Goal: Task Accomplishment & Management: Use online tool/utility

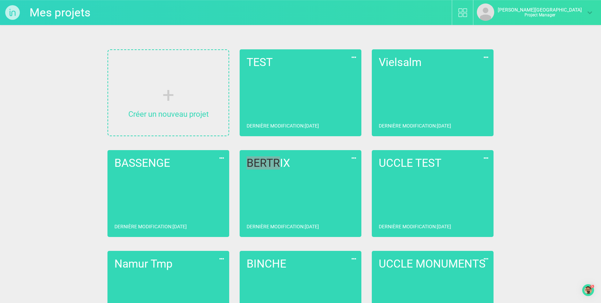
click at [315, 214] on link "BERTRIX Dernière modification : [DATE]" at bounding box center [301, 193] width 122 height 87
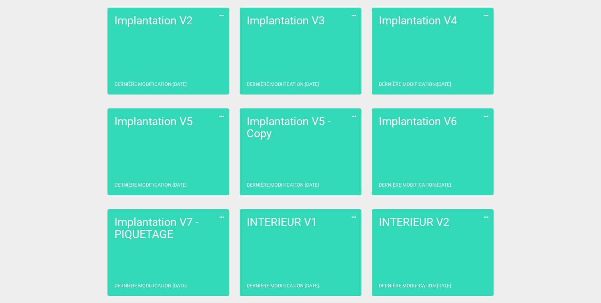
scroll to position [143, 0]
click at [432, 243] on link "INTERIEUR V2 Dernière modification : [DATE]" at bounding box center [433, 252] width 122 height 87
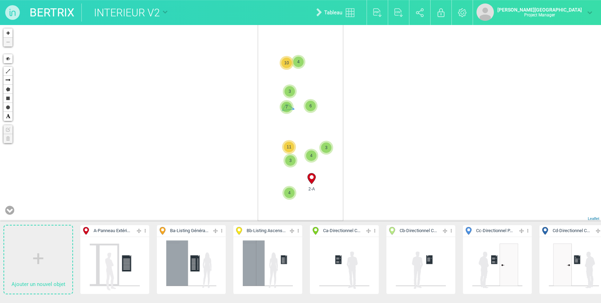
click at [286, 109] on span "7" at bounding box center [287, 107] width 10 height 10
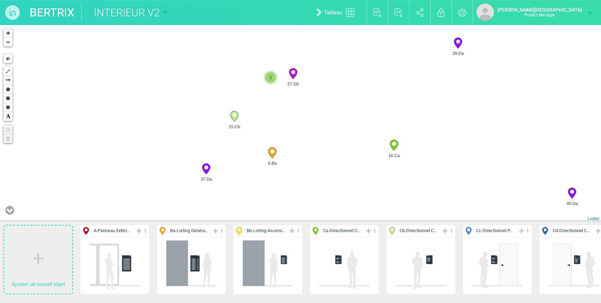
click at [294, 71] on circle at bounding box center [293, 72] width 4 height 4
select select "19148"
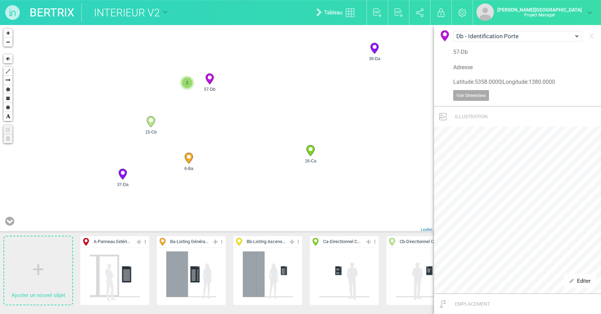
click at [72, 14] on link "BERTRIX" at bounding box center [52, 12] width 45 height 18
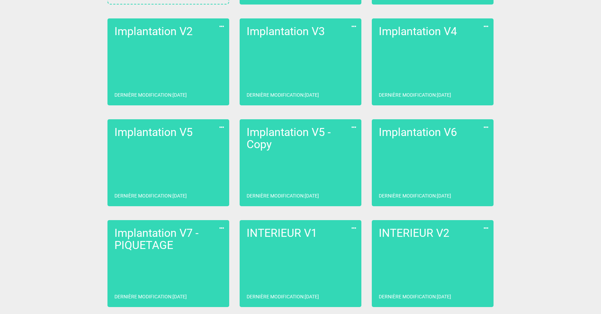
scroll to position [132, 0]
click at [487, 229] on icon at bounding box center [486, 228] width 8 height 9
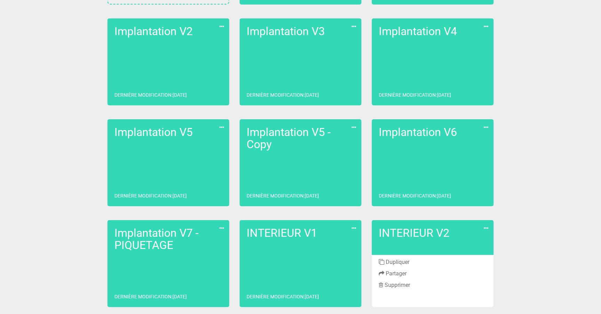
click at [402, 260] on li "Dupliquer" at bounding box center [433, 262] width 122 height 11
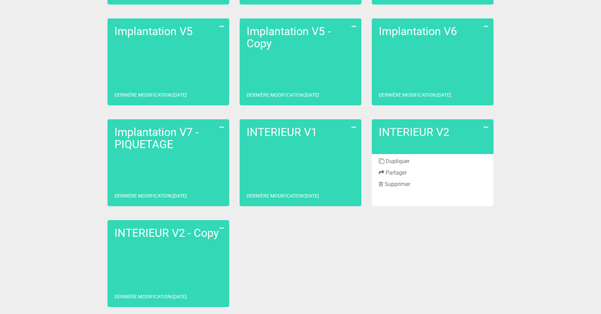
scroll to position [233, 0]
click at [152, 264] on link "INTERIEUR V2 - Copy Dernière modification : [DATE]" at bounding box center [169, 263] width 122 height 87
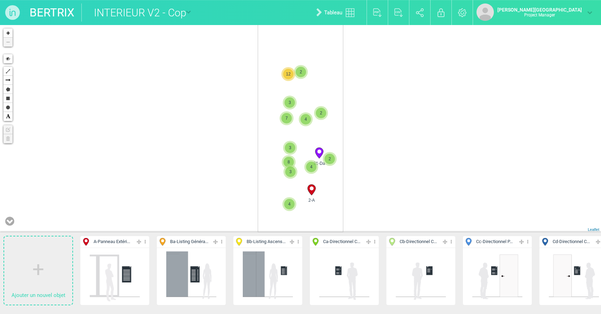
click at [155, 16] on input "INTERIEUR V2 - Copy" at bounding box center [133, 12] width 104 height 18
drag, startPoint x: 148, startPoint y: 13, endPoint x: 385, endPoint y: 17, distance: 237.0
click at [385, 17] on div "BERTRIX INTERIEUR V2 - Copy EDL Implantation V1 Implantation V2 Implantation V3…" at bounding box center [300, 12] width 601 height 25
type input "INTERIEUR - Piquetage"
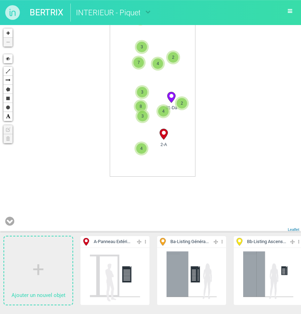
drag, startPoint x: 208, startPoint y: 193, endPoint x: 211, endPoint y: 117, distance: 76.6
click at [211, 117] on div "2-A 3 3 3 2 2 4 2 31-Da 4 4 12 7 8 + − Hide Polyline Arrow Polygon Rectangle Ci…" at bounding box center [150, 128] width 301 height 207
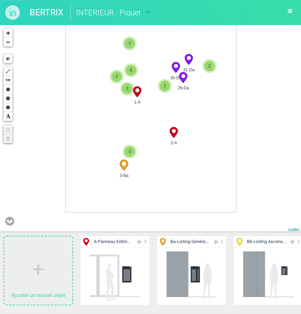
drag, startPoint x: 154, startPoint y: 200, endPoint x: 154, endPoint y: 145, distance: 55.0
click at [154, 145] on div "2-A 31-Da 2 2 52-Da 48-Da 39-Da 17-Cb 2 29-Da 2 3" at bounding box center [150, 128] width 301 height 207
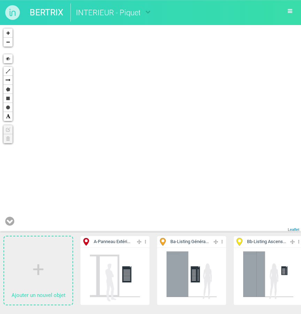
drag, startPoint x: 149, startPoint y: 201, endPoint x: 219, endPoint y: 65, distance: 153.5
click at [219, 65] on div "2-A 1-A 23-Da 4-Ba 2 + − Hide Polyline Arrow Polygon Rectangle Circle Text Edit…" at bounding box center [150, 128] width 301 height 207
drag, startPoint x: 193, startPoint y: 128, endPoint x: 245, endPoint y: 68, distance: 80.0
click at [245, 68] on div "2-A 23-Da 2 3-Ba + − Hide Polyline Arrow Polygon Rectangle Circle Text Edit lay…" at bounding box center [150, 128] width 301 height 207
drag, startPoint x: 144, startPoint y: 155, endPoint x: 158, endPoint y: 139, distance: 21.2
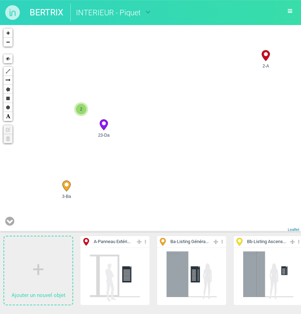
click at [158, 139] on div "2-A 23-Da 3-Ba 28-Da" at bounding box center [150, 128] width 301 height 207
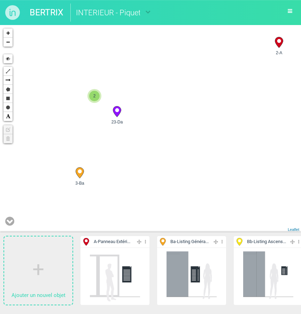
click at [117, 111] on circle at bounding box center [117, 110] width 4 height 4
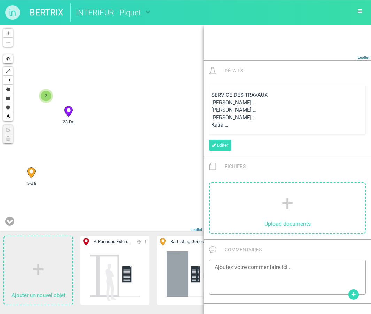
scroll to position [277, 0]
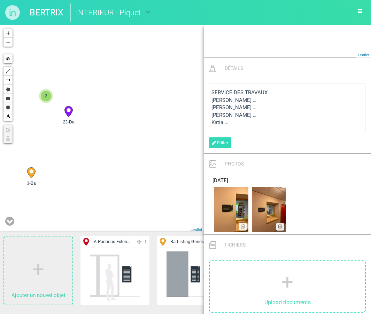
click at [47, 92] on span "2" at bounding box center [46, 96] width 10 height 10
click at [111, 122] on circle at bounding box center [110, 121] width 4 height 4
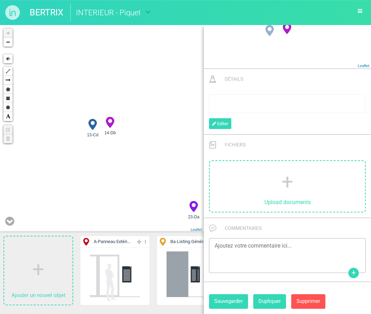
scroll to position [265, 0]
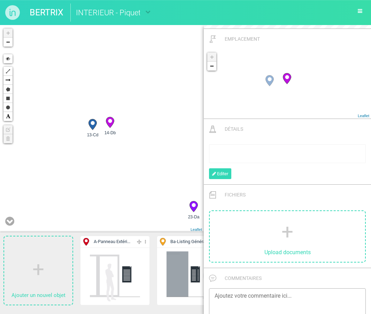
click at [315, 196] on h3 "Fichiers" at bounding box center [287, 195] width 157 height 10
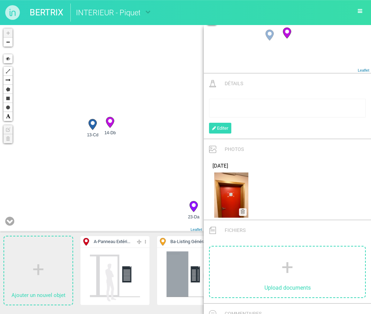
scroll to position [315, 0]
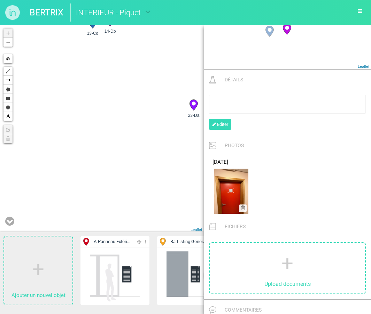
drag, startPoint x: 152, startPoint y: 191, endPoint x: 151, endPoint y: 80, distance: 111.4
click at [151, 80] on div "14-Db 23-Da 13-Cd + − Hide Polyline Arrow Polygon Rectangle Circle Text Edit la…" at bounding box center [102, 128] width 204 height 207
drag, startPoint x: 102, startPoint y: 177, endPoint x: 102, endPoint y: 149, distance: 28.5
click at [102, 149] on div "14-Db 23-Da 13-Cd 3-Ba + − Hide Polyline Arrow Polygon Rectangle Circle Text Ed…" at bounding box center [102, 128] width 204 height 207
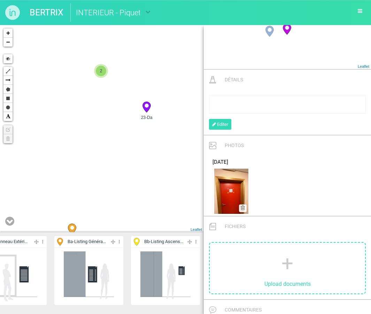
scroll to position [0, 98]
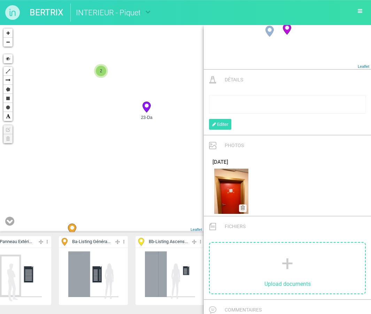
click at [101, 239] on span "Ba - Listing Généra..." at bounding box center [91, 242] width 38 height 7
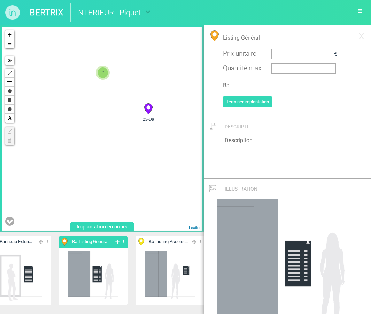
click at [97, 157] on div "3-Ba 23-Da 2 + − Hide Polyline Arrow Polygon Rectangle Circle Text Edit layers …" at bounding box center [102, 129] width 200 height 204
click at [95, 243] on span "Ba - Listing Généra..." at bounding box center [91, 242] width 38 height 7
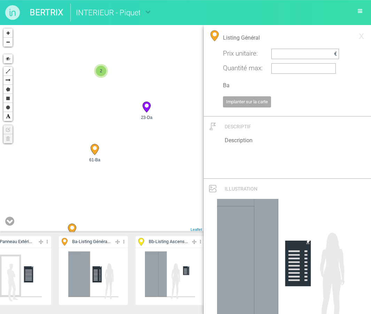
click at [97, 149] on icon at bounding box center [94, 149] width 8 height 11
select select "19438"
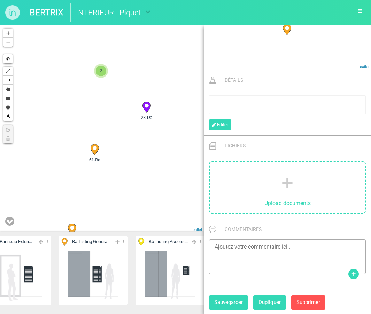
click at [301, 191] on link "Upload documents" at bounding box center [286, 187] width 155 height 51
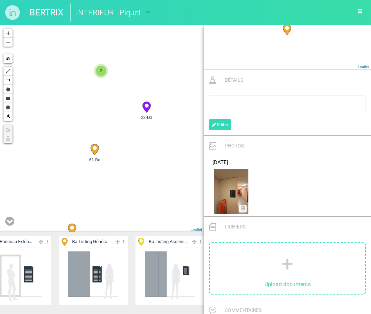
click at [297, 148] on h3 "Photos" at bounding box center [287, 146] width 157 height 10
drag, startPoint x: 135, startPoint y: 187, endPoint x: 112, endPoint y: 118, distance: 72.7
click at [112, 118] on div "3-Ba 23-Da 2 61-Ba + − Hide Polyline Arrow Polygon Rectangle Circle Text Edit l…" at bounding box center [102, 128] width 204 height 207
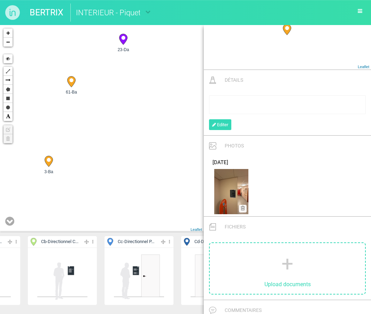
scroll to position [0, 562]
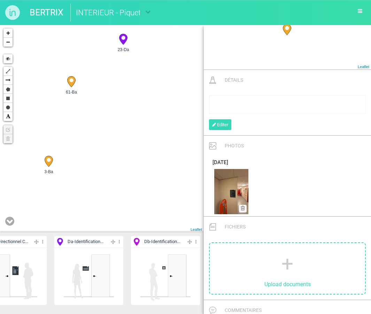
click at [169, 243] on span "Db - Identification..." at bounding box center [162, 242] width 36 height 7
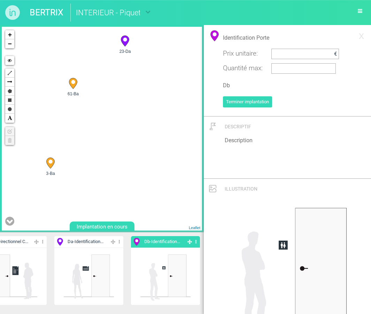
click at [135, 174] on div "3-Ba 23-Da 2 61-Ba + − Hide Polyline Arrow Polygon Rectangle Circle Text Edit l…" at bounding box center [102, 129] width 200 height 204
click at [169, 243] on span "Db - Identification..." at bounding box center [162, 242] width 36 height 7
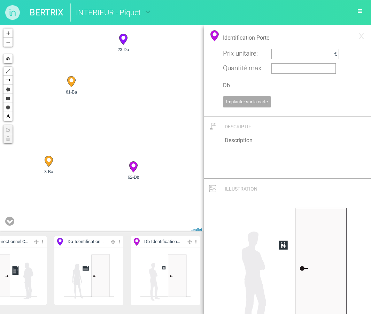
click at [134, 168] on icon at bounding box center [133, 167] width 8 height 11
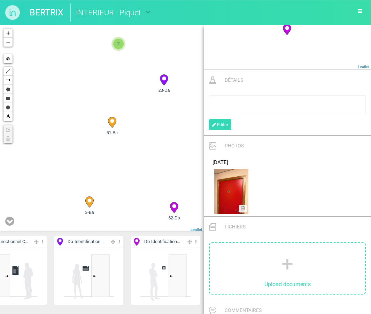
drag, startPoint x: 116, startPoint y: 116, endPoint x: 163, endPoint y: 163, distance: 65.5
click at [163, 163] on div "3-Ba 23-Da 2 61-Ba 62-Db + − Hide Polyline Arrow Polygon Rectangle Circle Text …" at bounding box center [102, 128] width 204 height 207
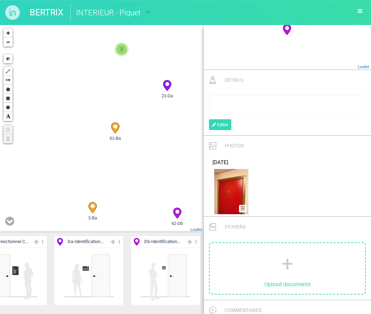
click at [122, 49] on span "2" at bounding box center [121, 49] width 10 height 10
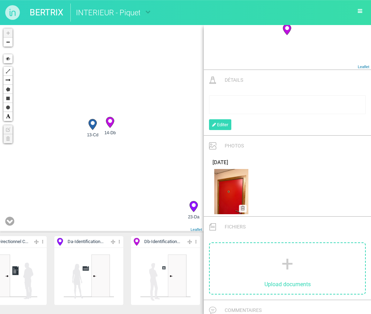
click at [95, 121] on icon at bounding box center [92, 124] width 8 height 11
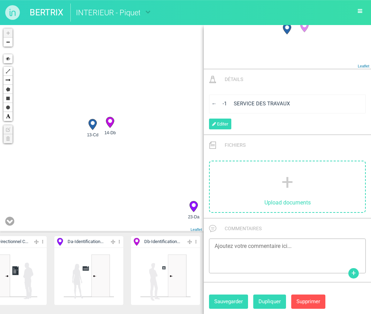
scroll to position [383, 0]
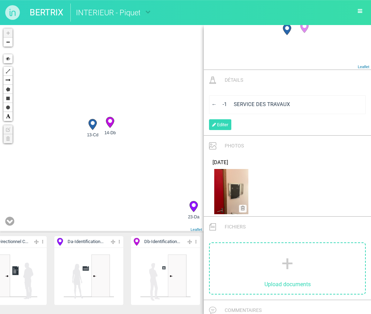
click at [112, 122] on icon at bounding box center [110, 122] width 8 height 11
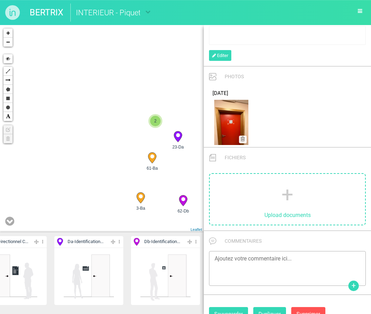
drag, startPoint x: 178, startPoint y: 96, endPoint x: 138, endPoint y: 92, distance: 40.2
click at [138, 92] on div "3-Ba 23-Da 61-Ba 62-Db 2" at bounding box center [102, 128] width 204 height 207
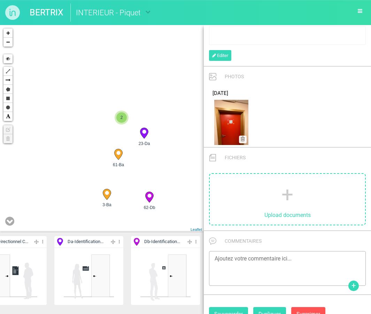
click at [120, 155] on icon at bounding box center [118, 154] width 8 height 11
select select "19438"
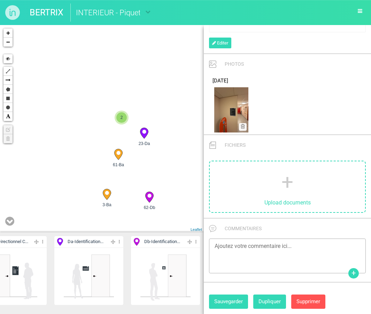
scroll to position [285, 0]
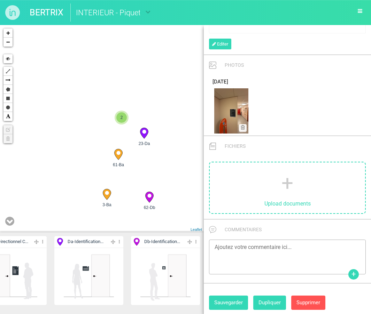
click at [109, 197] on icon at bounding box center [107, 194] width 8 height 11
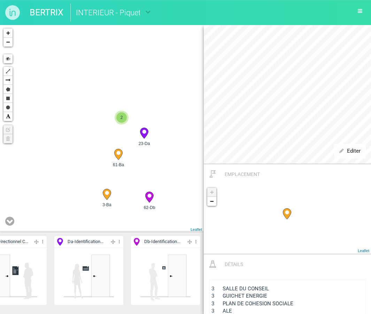
click at [120, 156] on icon at bounding box center [118, 154] width 8 height 11
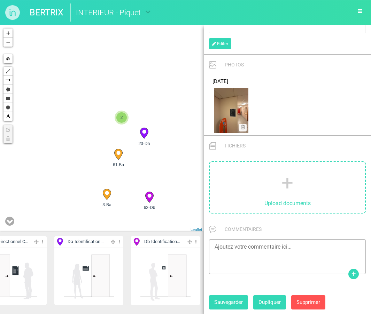
scroll to position [285, 0]
click at [310, 299] on button "Supprimer" at bounding box center [308, 303] width 34 height 14
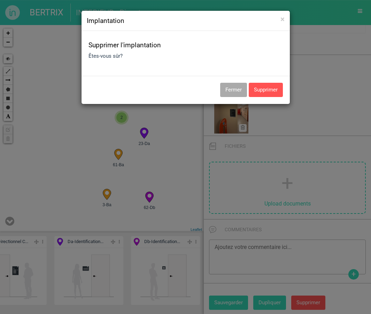
click at [272, 93] on button "Supprimer" at bounding box center [265, 90] width 34 height 14
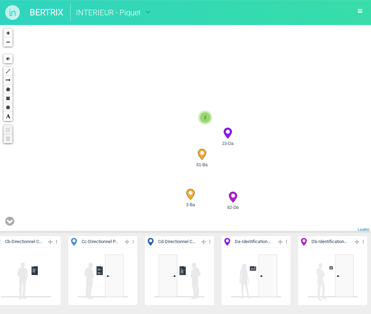
scroll to position [0, 395]
click at [190, 195] on icon at bounding box center [190, 194] width 8 height 11
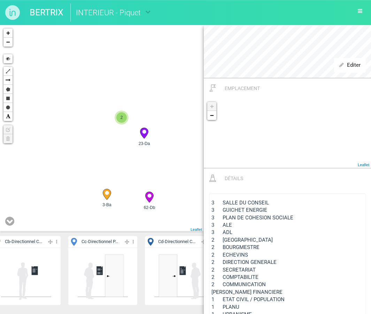
scroll to position [282, 0]
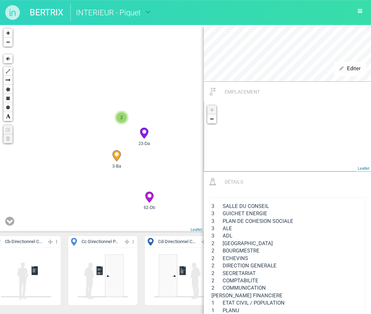
drag, startPoint x: 108, startPoint y: 194, endPoint x: 118, endPoint y: 155, distance: 40.8
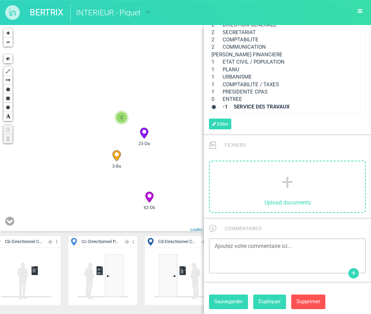
scroll to position [505, 0]
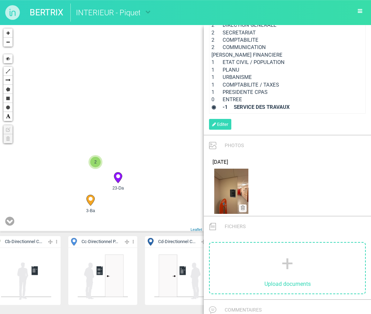
drag, startPoint x: 348, startPoint y: 133, endPoint x: 119, endPoint y: 205, distance: 240.6
click at [119, 205] on div "10-Cb 4-Ba 3-Ba 9-Ca" at bounding box center [102, 128] width 204 height 207
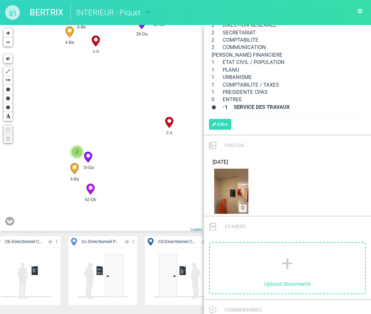
drag, startPoint x: 169, startPoint y: 192, endPoint x: 133, endPoint y: 155, distance: 51.7
click at [133, 155] on div "10-Cb 4-Ba 3-Ba 9-Ca" at bounding box center [102, 128] width 204 height 207
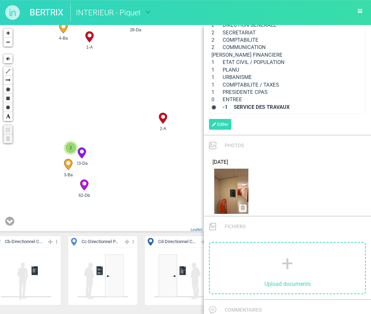
click at [163, 118] on circle at bounding box center [163, 117] width 4 height 4
select select "19440"
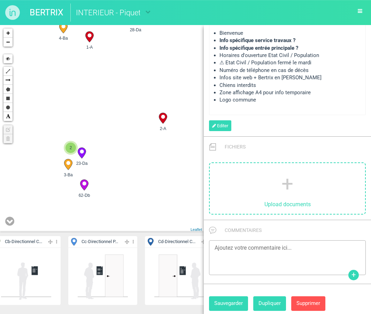
scroll to position [569, 0]
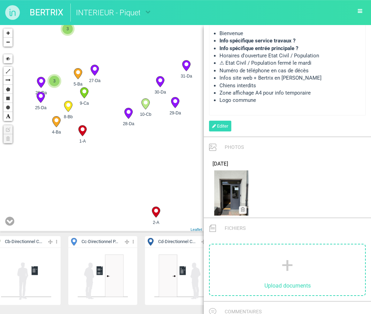
drag, startPoint x: 132, startPoint y: 130, endPoint x: 124, endPoint y: 223, distance: 92.9
click at [124, 223] on div "15-Cb 10-Cb 6-Ba 5-Ba 3" at bounding box center [102, 128] width 204 height 207
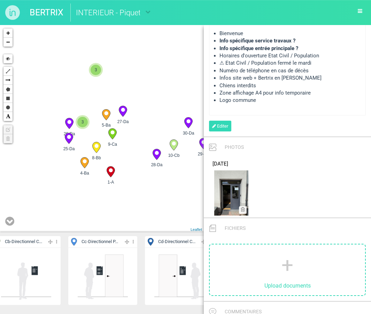
drag, startPoint x: 122, startPoint y: 181, endPoint x: 151, endPoint y: 222, distance: 49.6
click at [151, 222] on div "15-Cb 10-Cb 6-Ba 5-Ba 3" at bounding box center [102, 128] width 204 height 207
click at [139, 198] on div "15-Cb 10-Cb 6-Ba 5-Ba 3" at bounding box center [102, 128] width 204 height 207
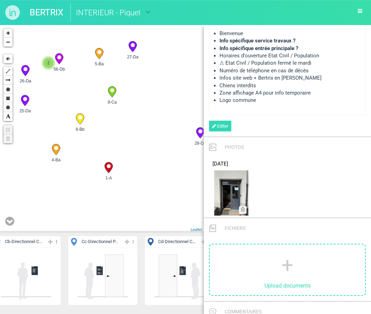
drag, startPoint x: 113, startPoint y: 137, endPoint x: 142, endPoint y: 156, distance: 34.4
click at [142, 156] on div "10-Cb 5-Ba 4-Ba 3-Ba" at bounding box center [102, 128] width 204 height 207
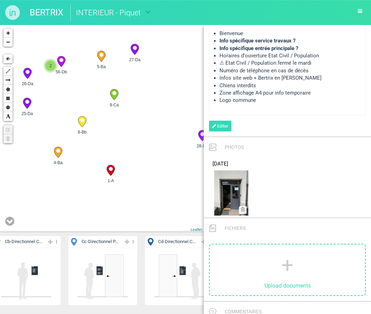
click at [109, 169] on circle at bounding box center [111, 169] width 4 height 4
